Goal: Browse casually: Explore the website without a specific task or goal

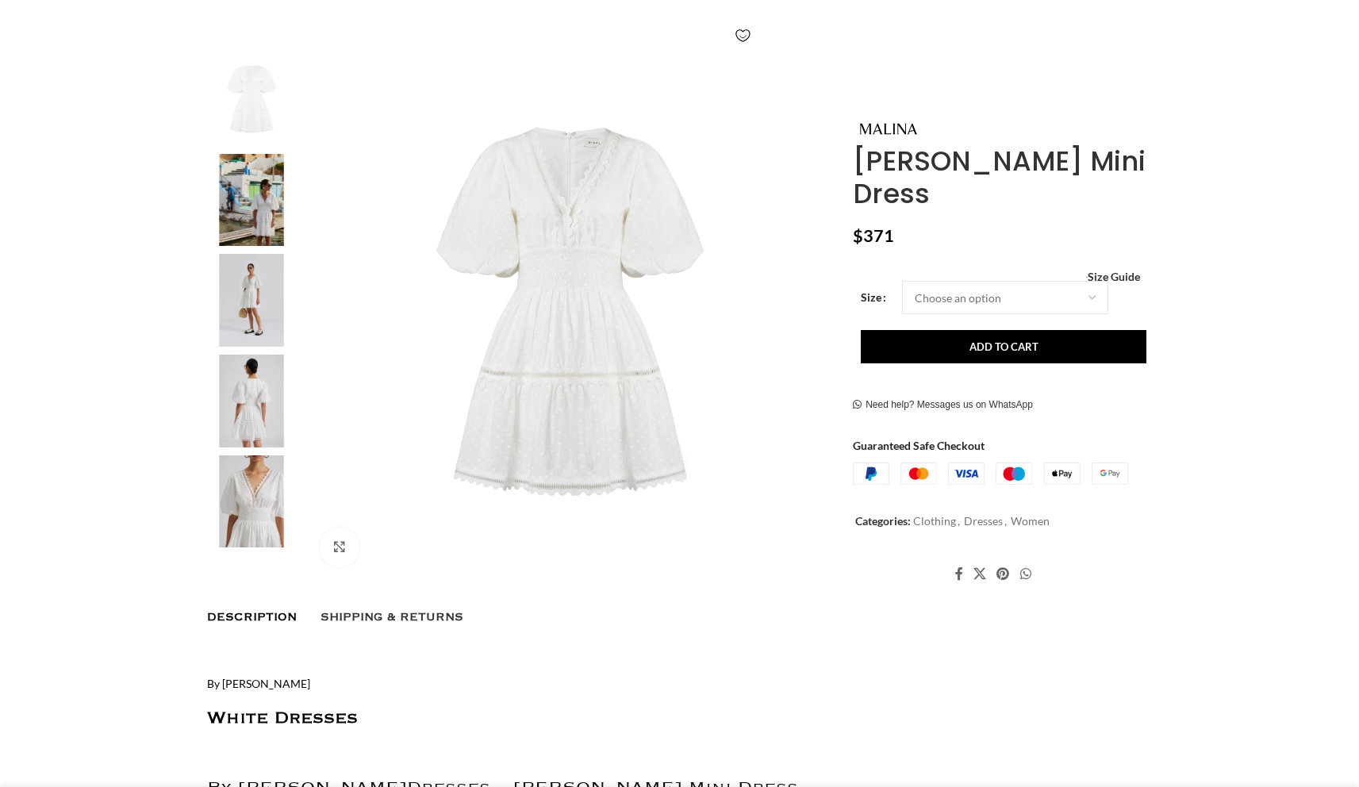
click at [272, 486] on img at bounding box center [251, 501] width 97 height 93
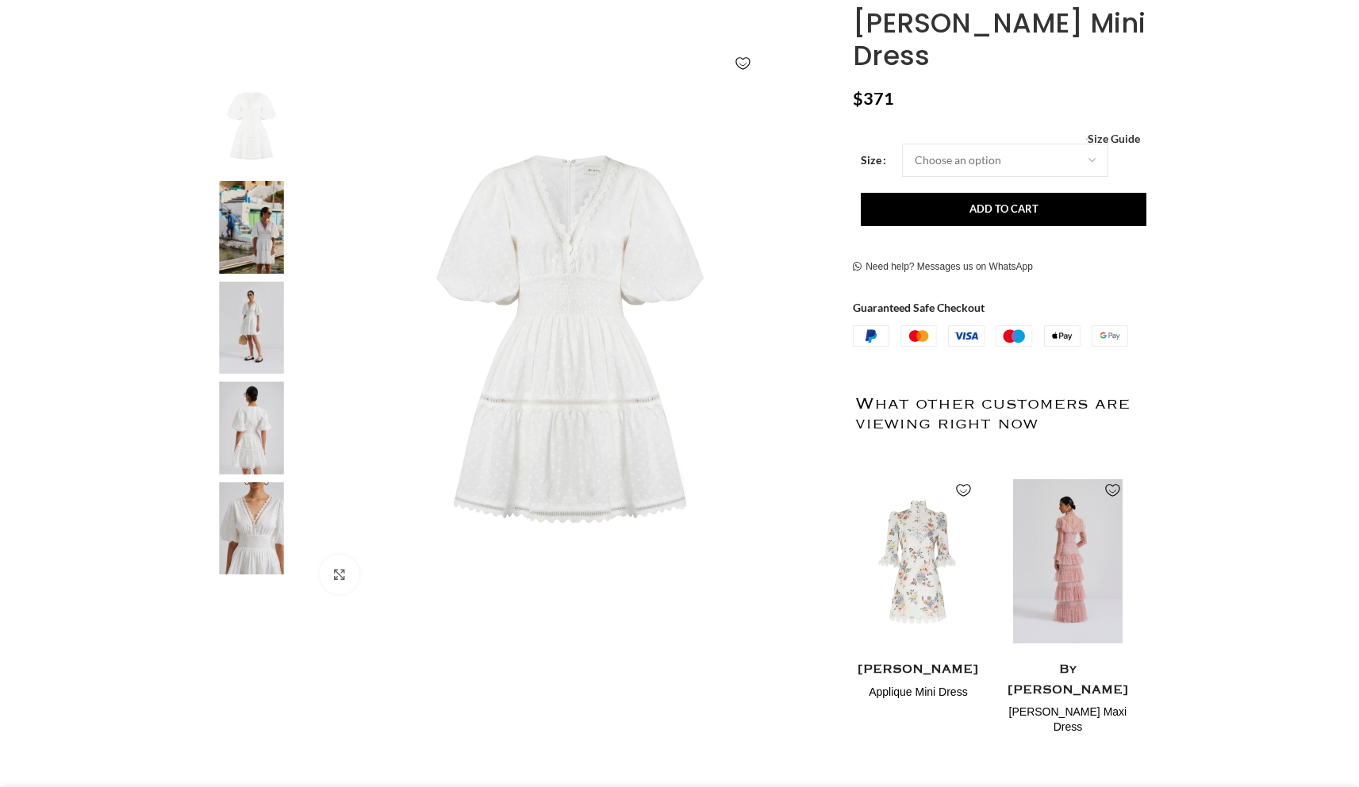
click at [251, 495] on img at bounding box center [251, 528] width 97 height 93
click at [308, 513] on img at bounding box center [571, 344] width 526 height 526
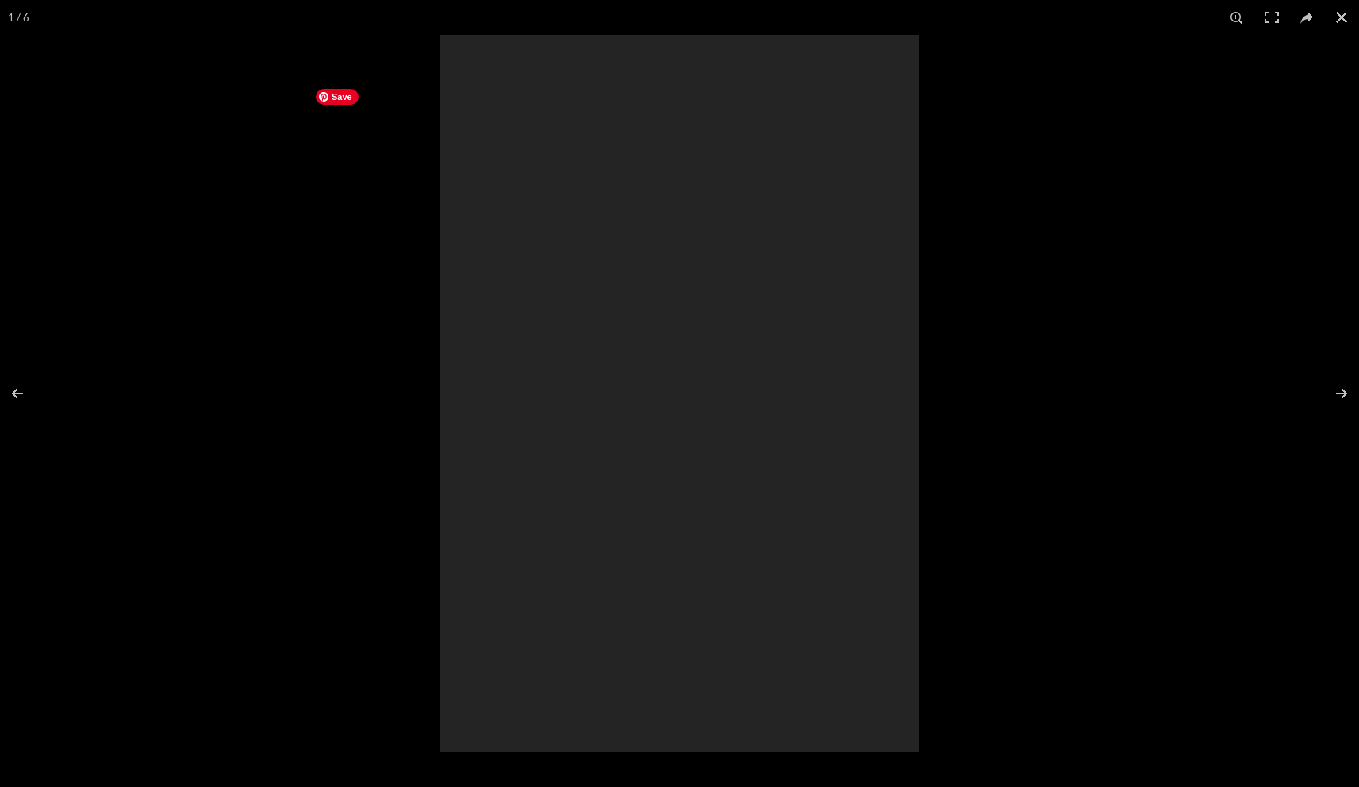
click at [255, 516] on div at bounding box center [679, 393] width 1359 height 787
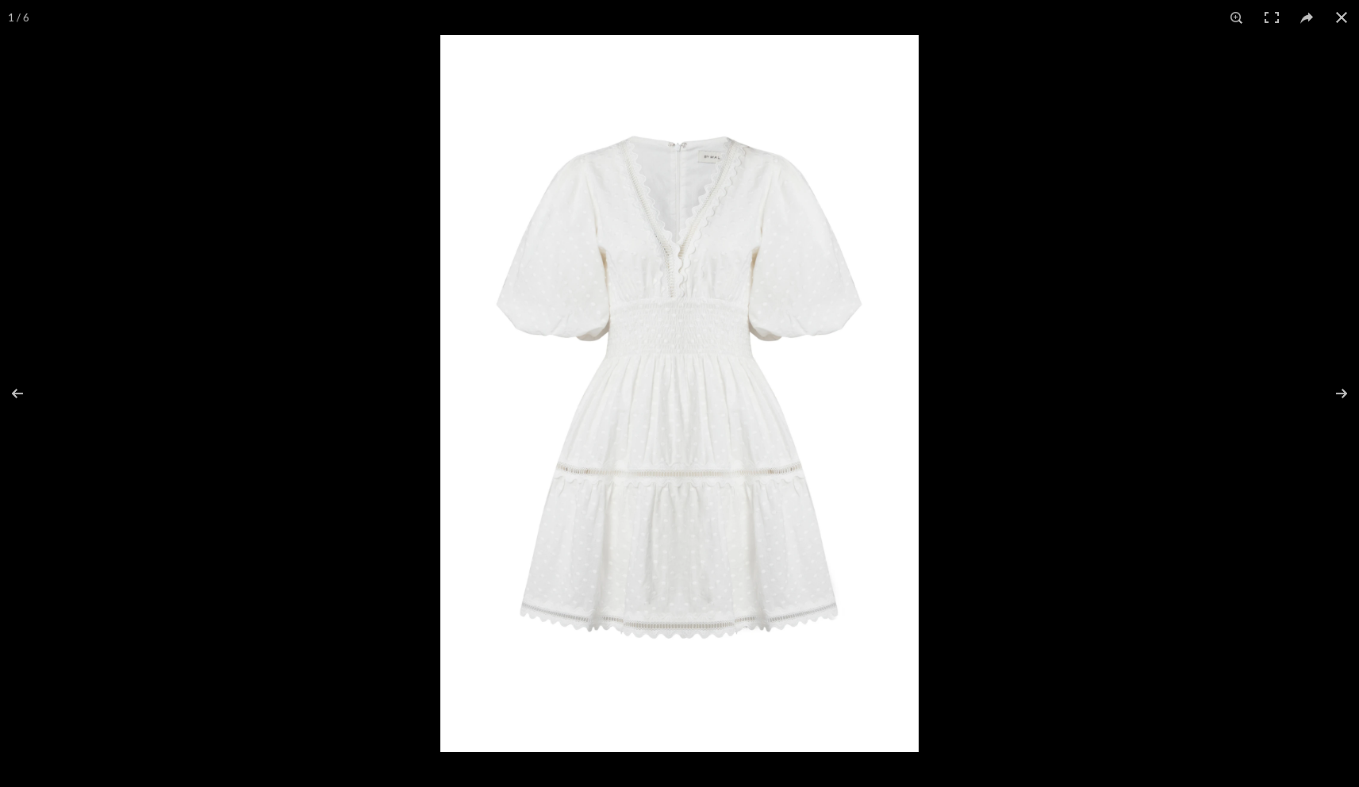
click at [144, 523] on div at bounding box center [679, 393] width 1359 height 787
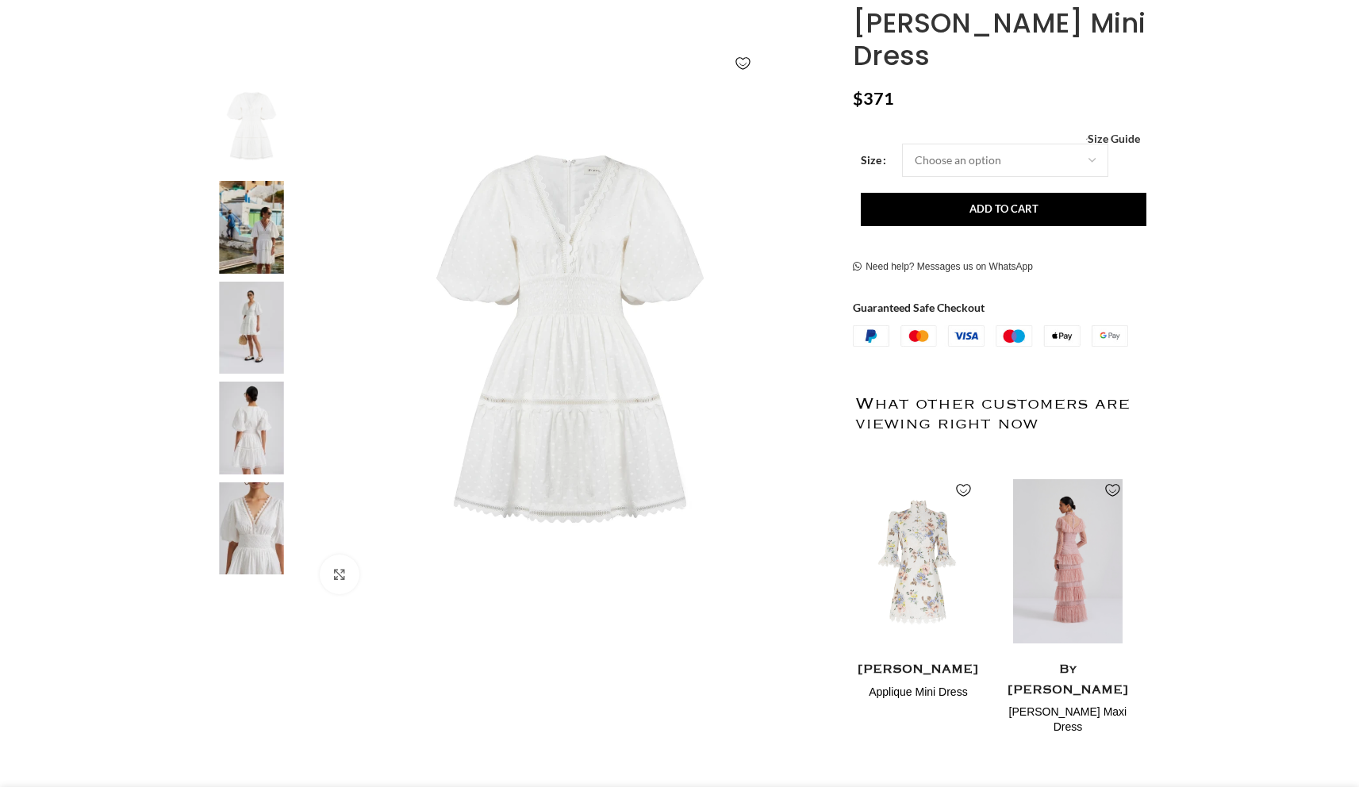
click at [240, 535] on img at bounding box center [251, 528] width 97 height 93
click at [242, 514] on img at bounding box center [251, 528] width 97 height 93
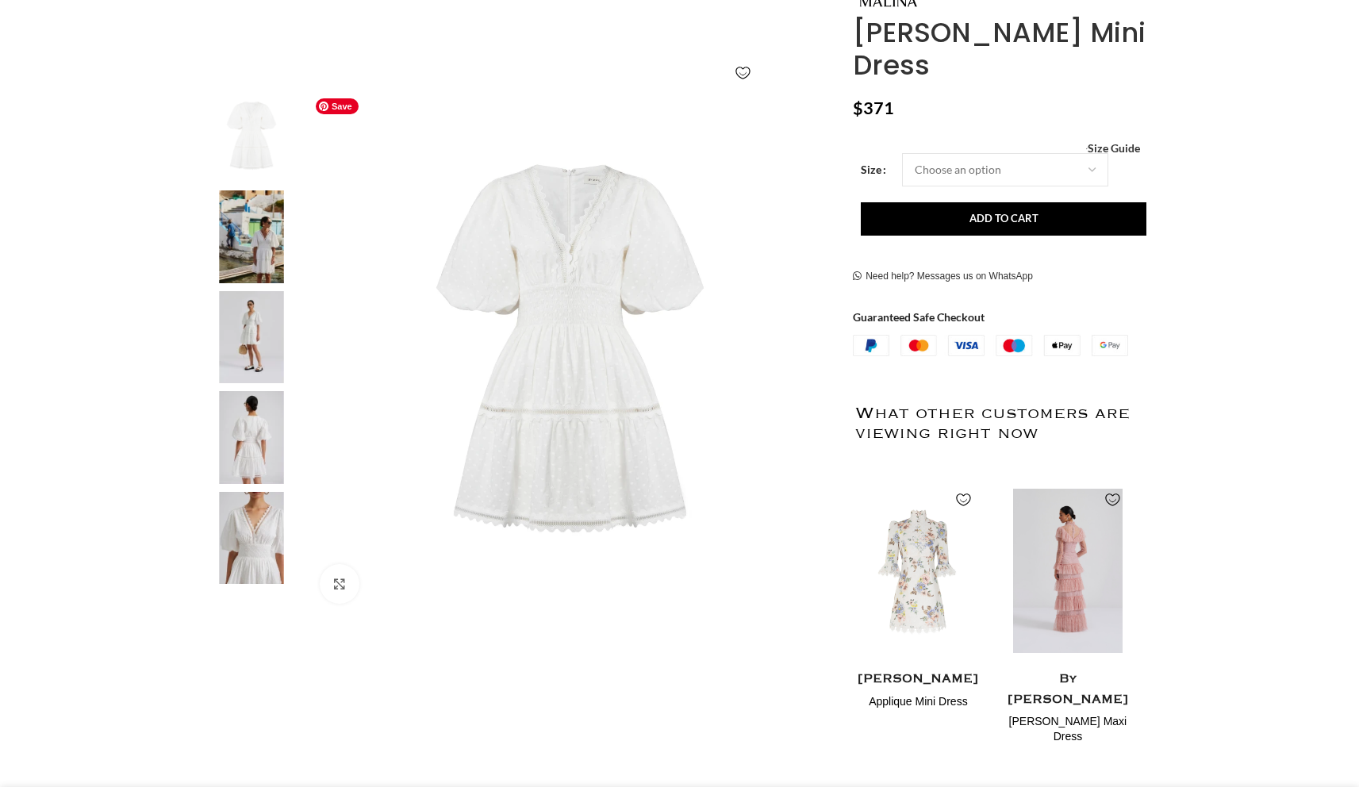
click at [700, 343] on img at bounding box center [571, 353] width 526 height 526
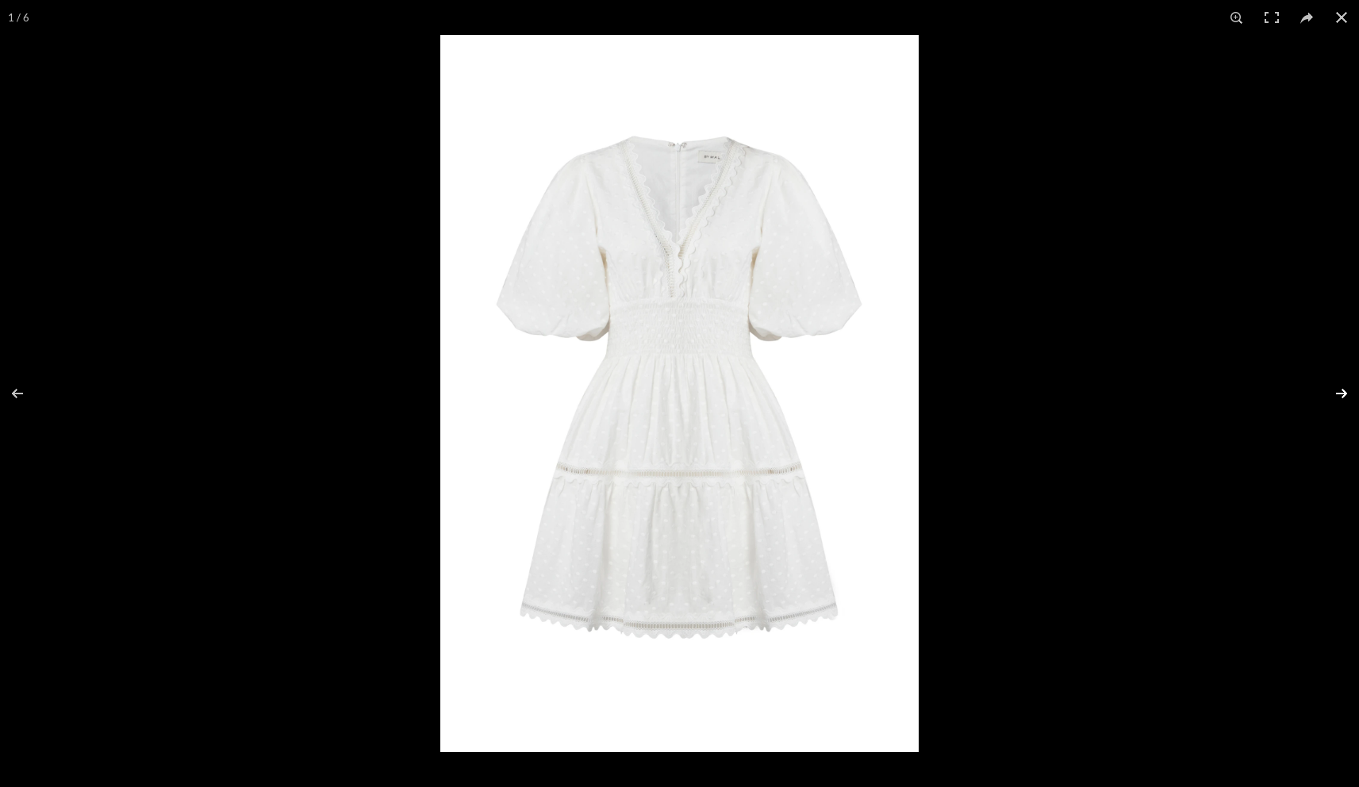
click at [1335, 390] on button at bounding box center [1331, 393] width 56 height 79
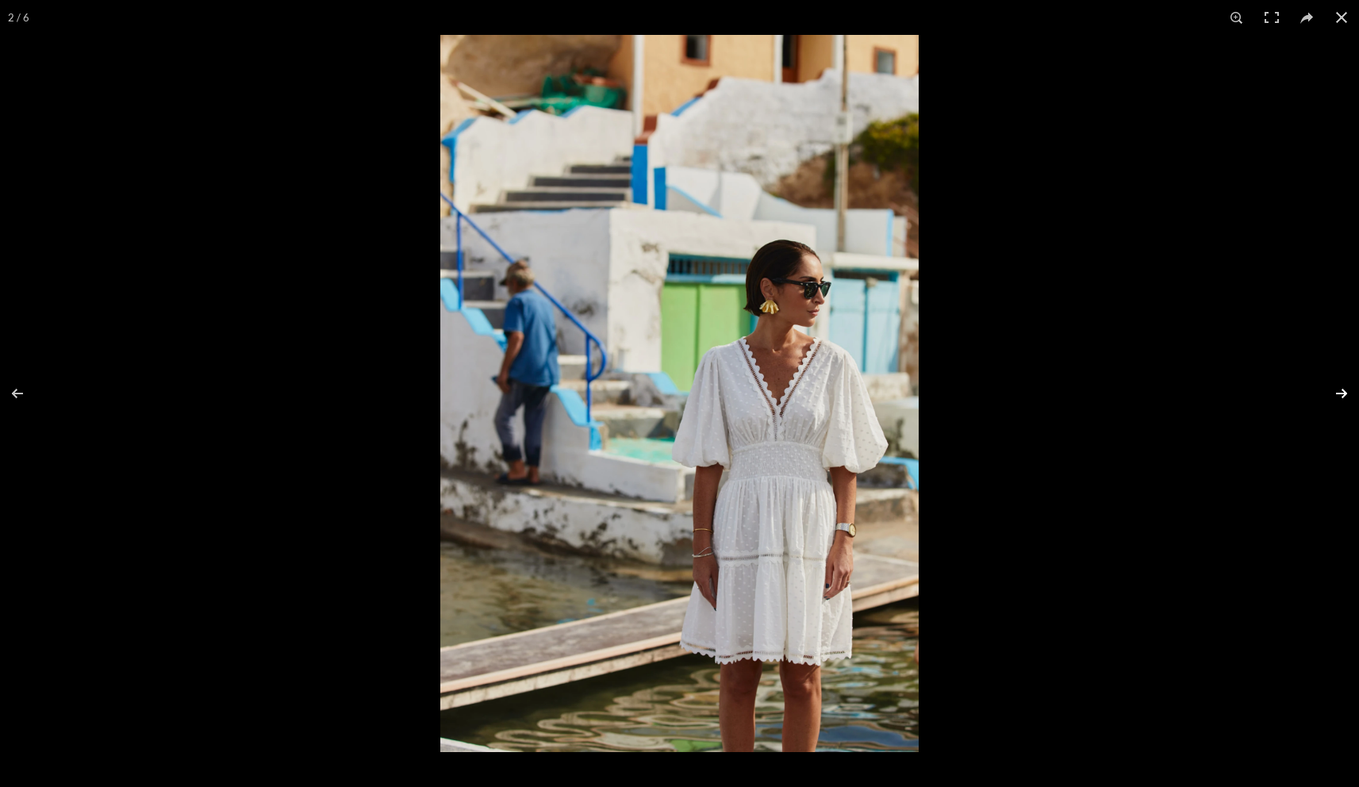
click at [1336, 391] on button at bounding box center [1331, 393] width 56 height 79
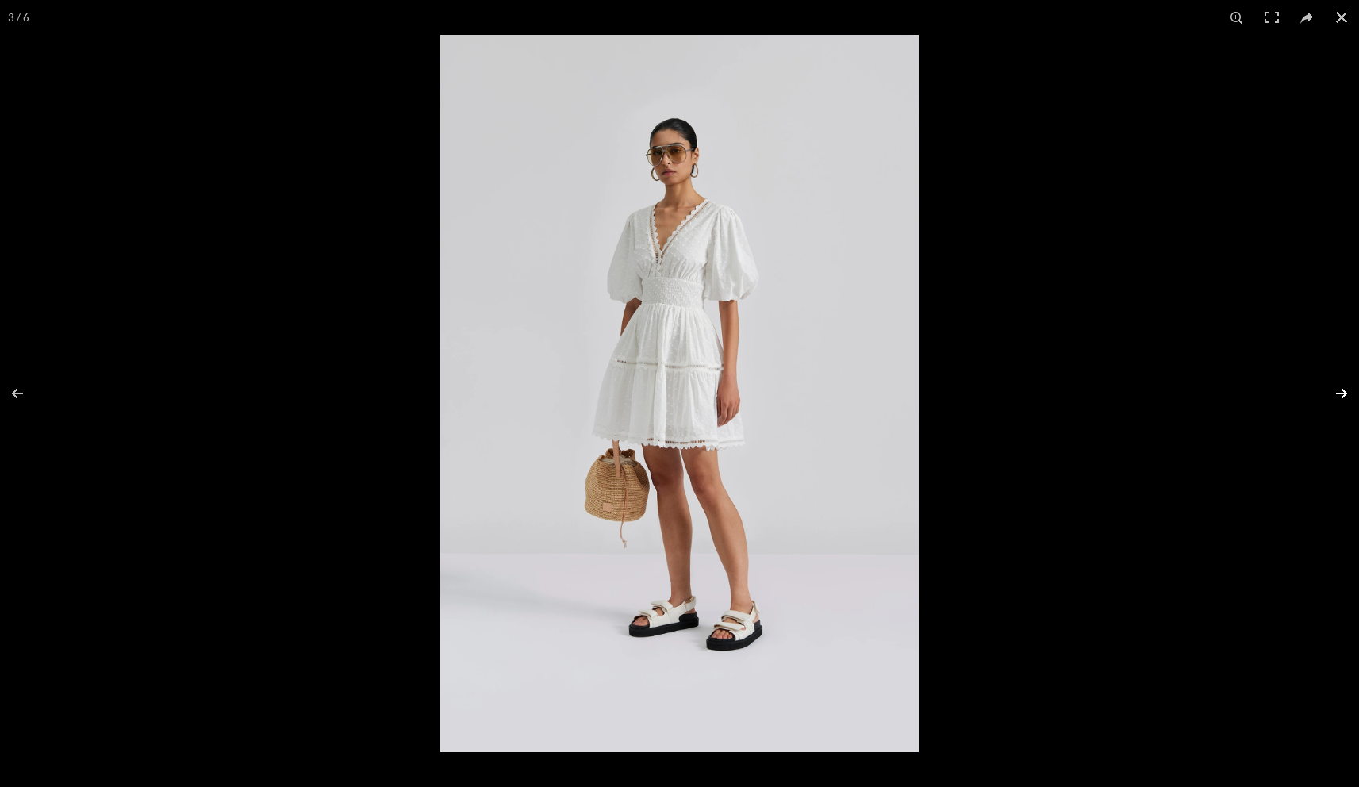
scroll to position [0, 167]
click at [1333, 391] on button at bounding box center [1331, 393] width 56 height 79
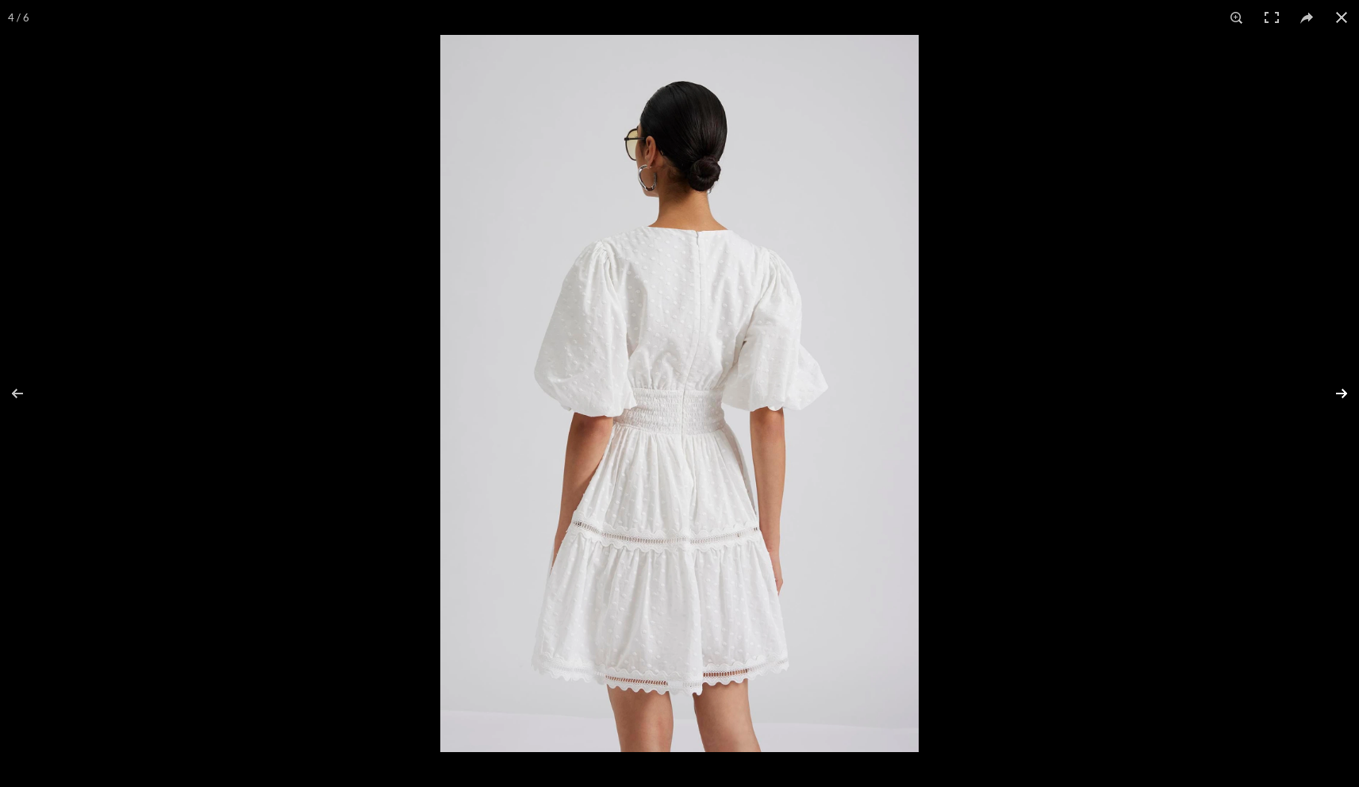
click at [1333, 391] on button at bounding box center [1331, 393] width 56 height 79
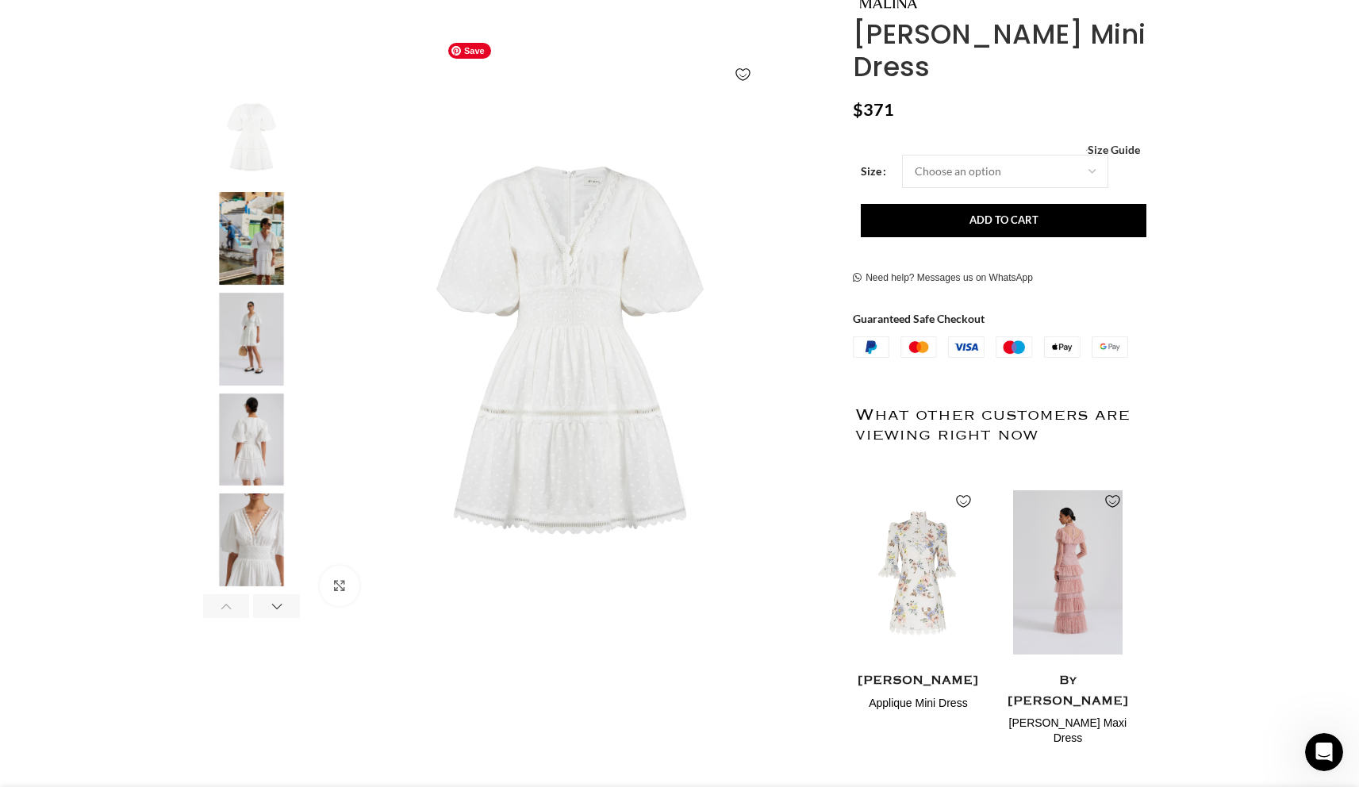
scroll to position [265, 0]
